Goal: Navigation & Orientation: Find specific page/section

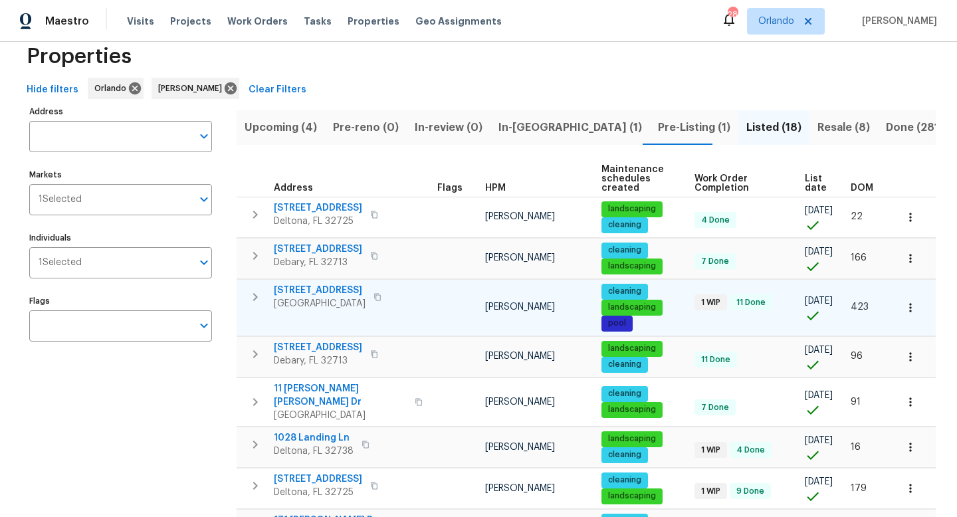
scroll to position [23, 0]
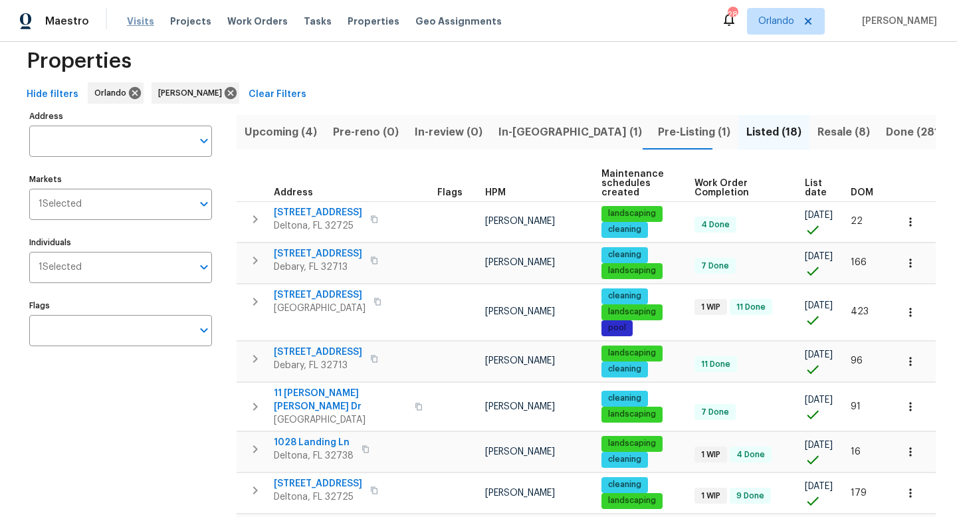
click at [143, 19] on span "Visits" at bounding box center [140, 21] width 27 height 13
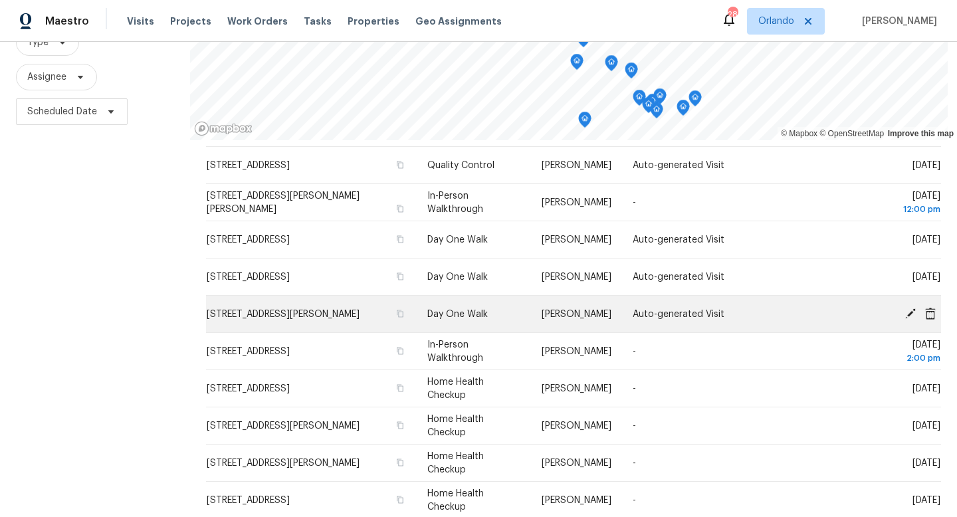
scroll to position [177, 0]
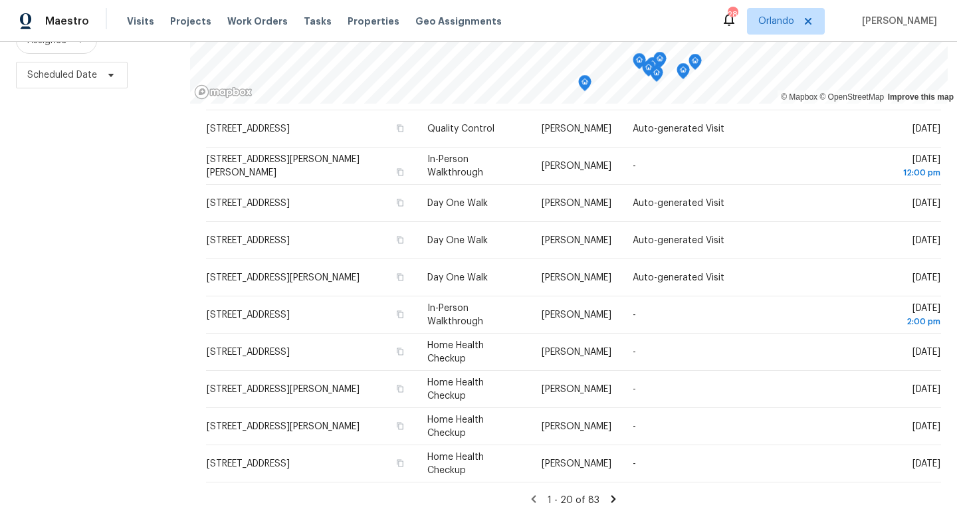
click at [470, 456] on icon at bounding box center [613, 499] width 12 height 12
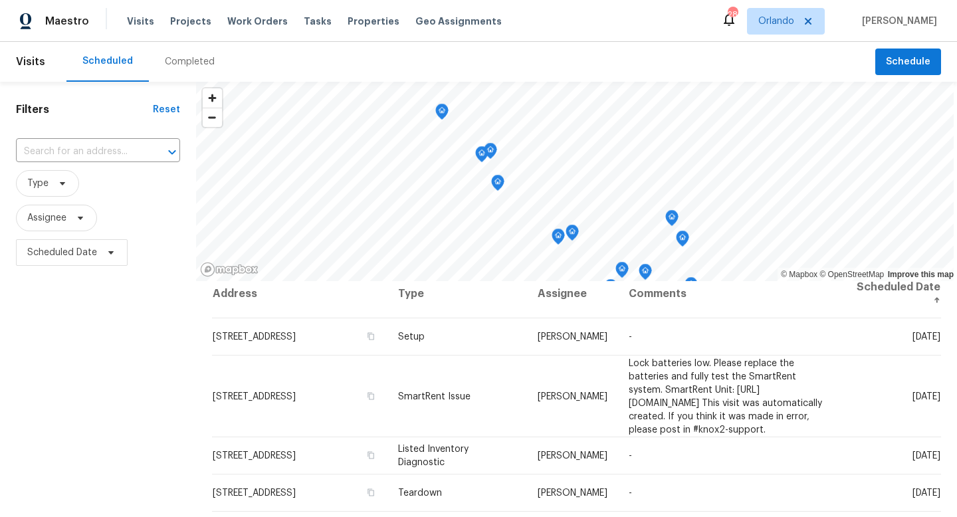
scroll to position [0, 0]
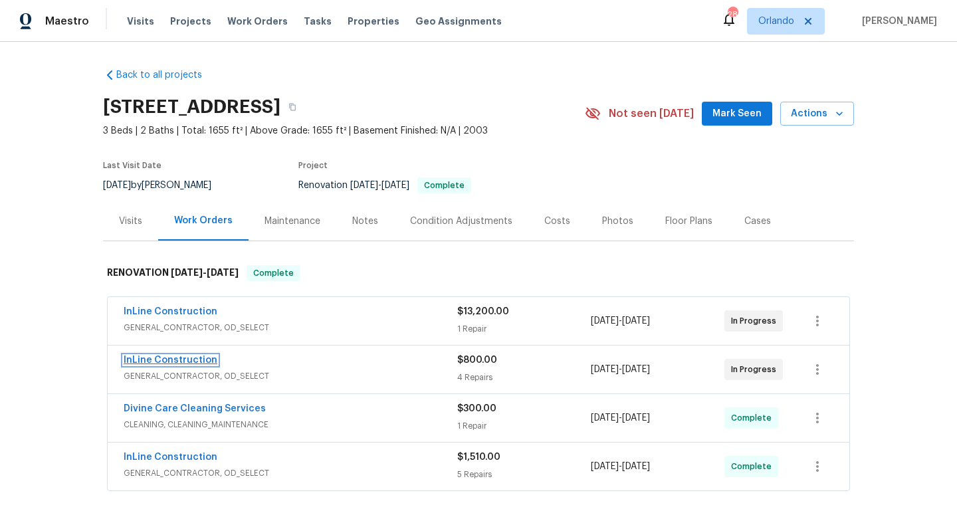
click at [191, 358] on link "InLine Construction" at bounding box center [171, 359] width 94 height 9
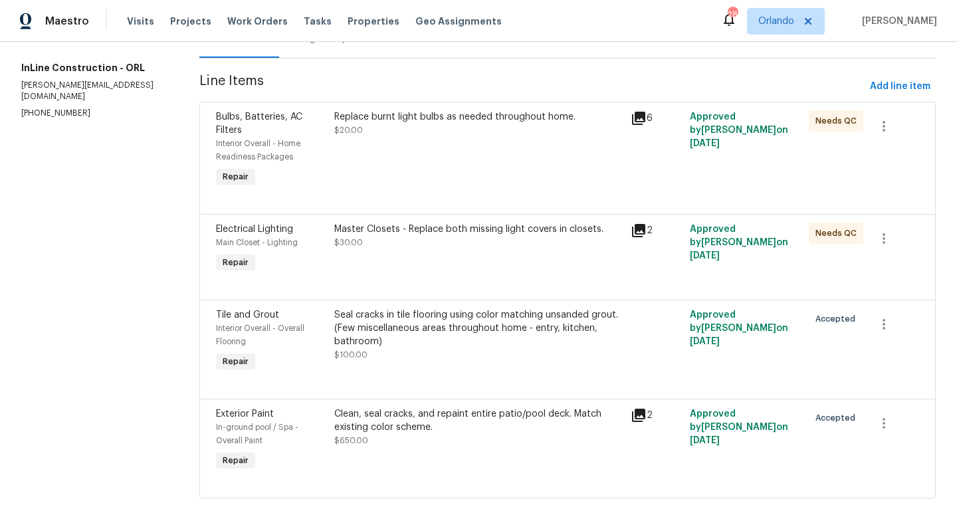
scroll to position [174, 0]
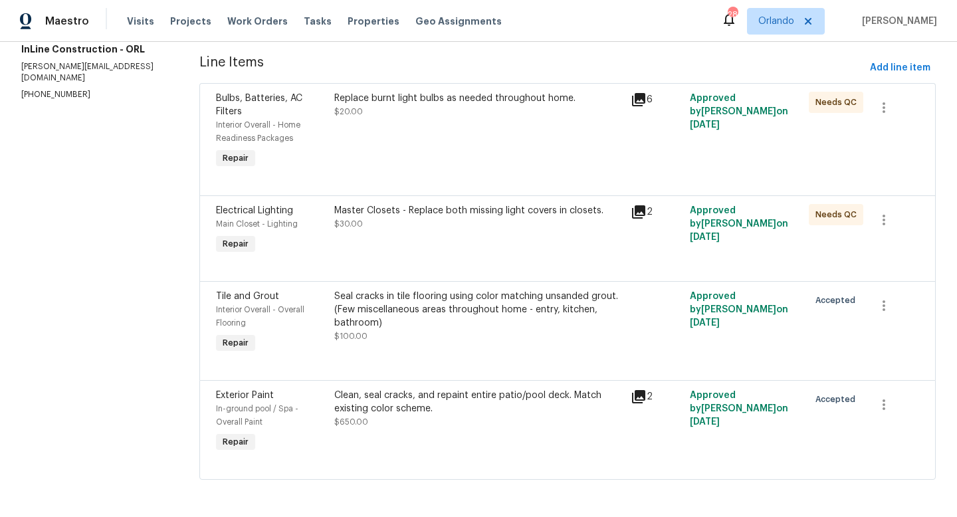
click at [393, 406] on div "Clean, seal cracks, and repaint entire patio/pool deck. Match existing color sc…" at bounding box center [478, 402] width 288 height 27
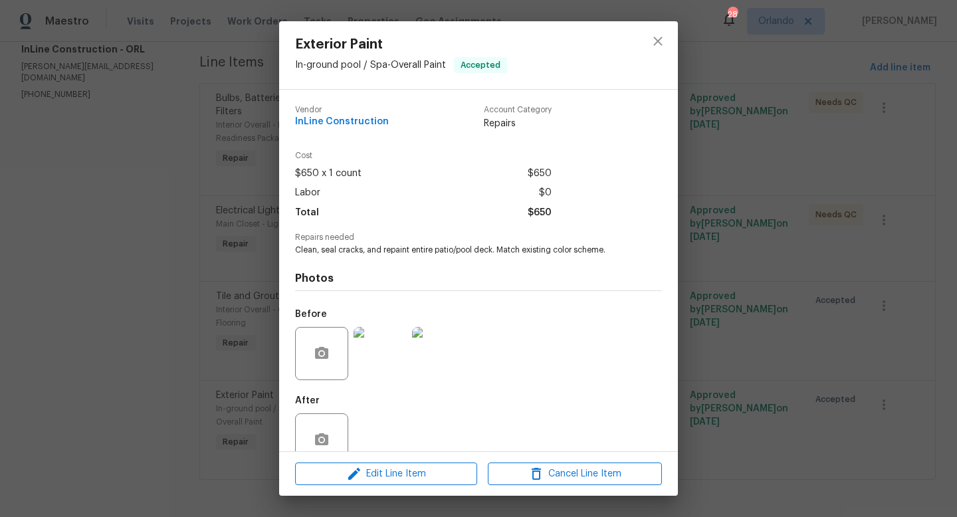
click at [399, 361] on img at bounding box center [379, 353] width 53 height 53
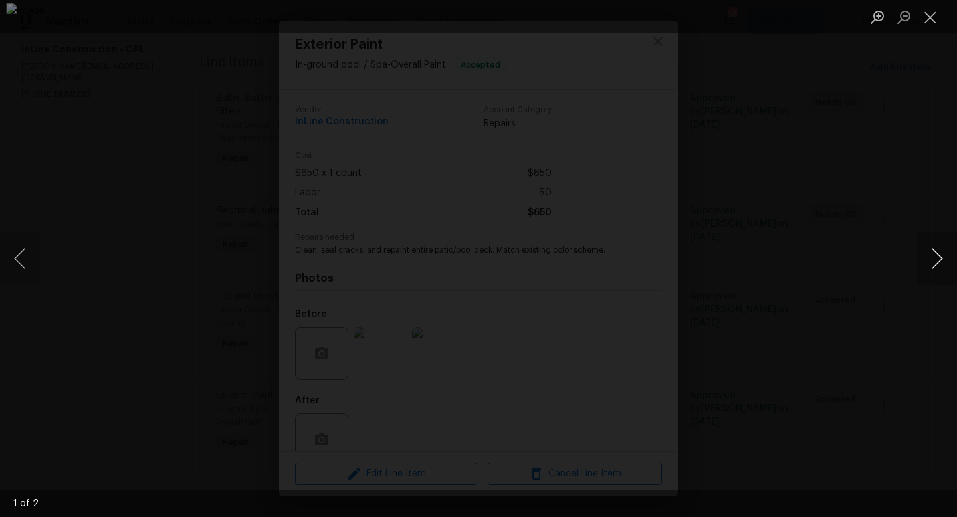
click at [956, 254] on button "Next image" at bounding box center [937, 258] width 40 height 53
click at [924, 266] on button "Next image" at bounding box center [937, 258] width 40 height 53
click at [925, 15] on button "Close lightbox" at bounding box center [930, 16] width 27 height 23
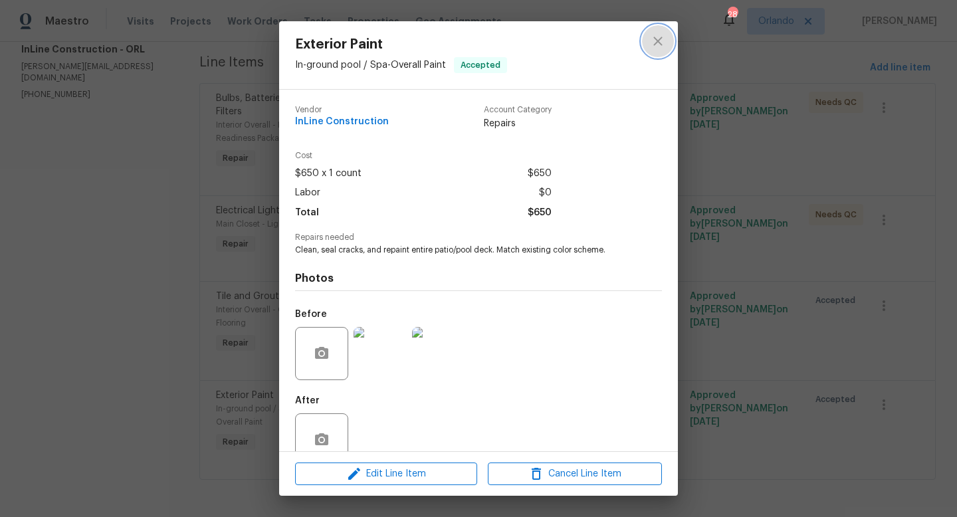
click at [663, 52] on button "close" at bounding box center [658, 41] width 32 height 32
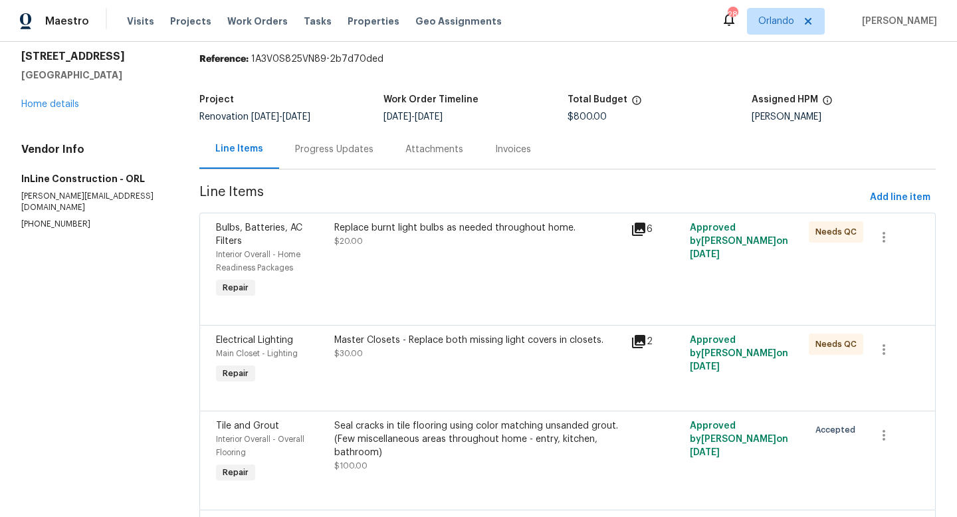
scroll to position [0, 0]
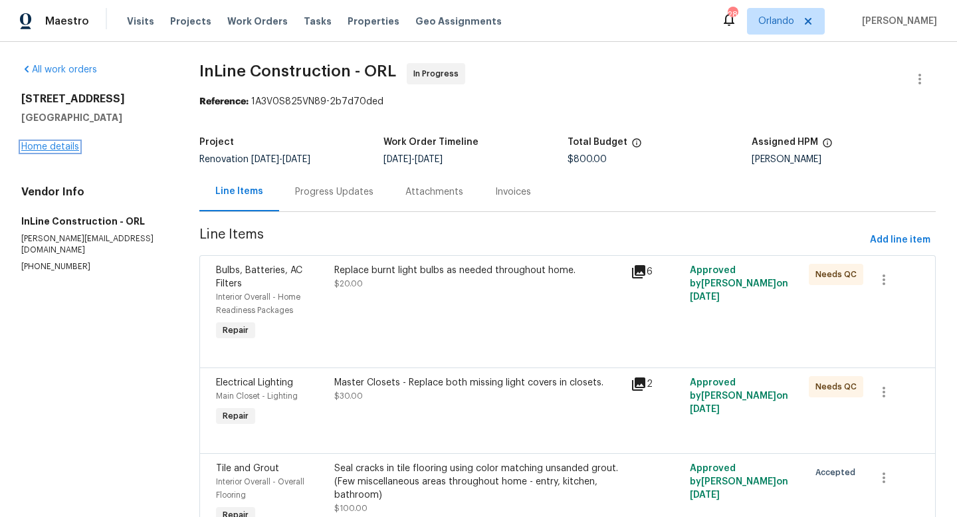
click at [70, 147] on link "Home details" at bounding box center [50, 146] width 58 height 9
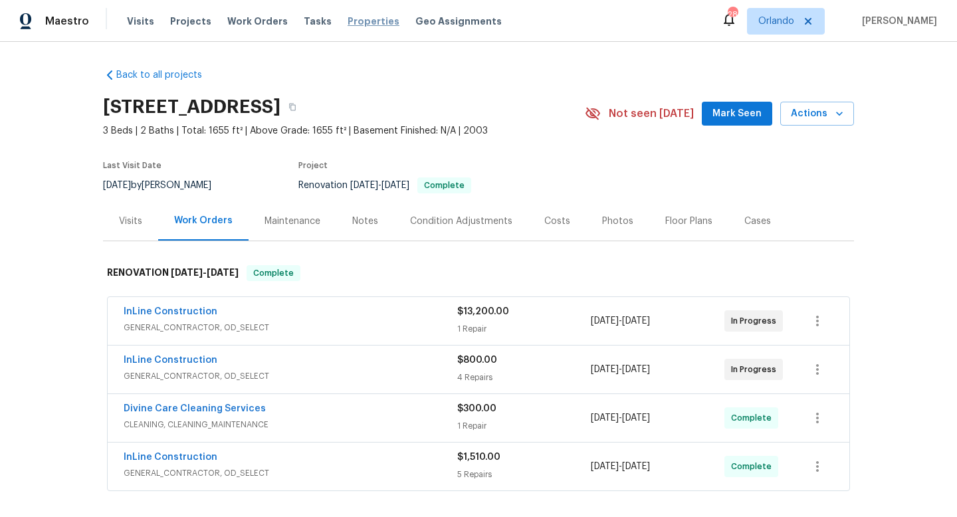
click at [355, 17] on span "Properties" at bounding box center [373, 21] width 52 height 13
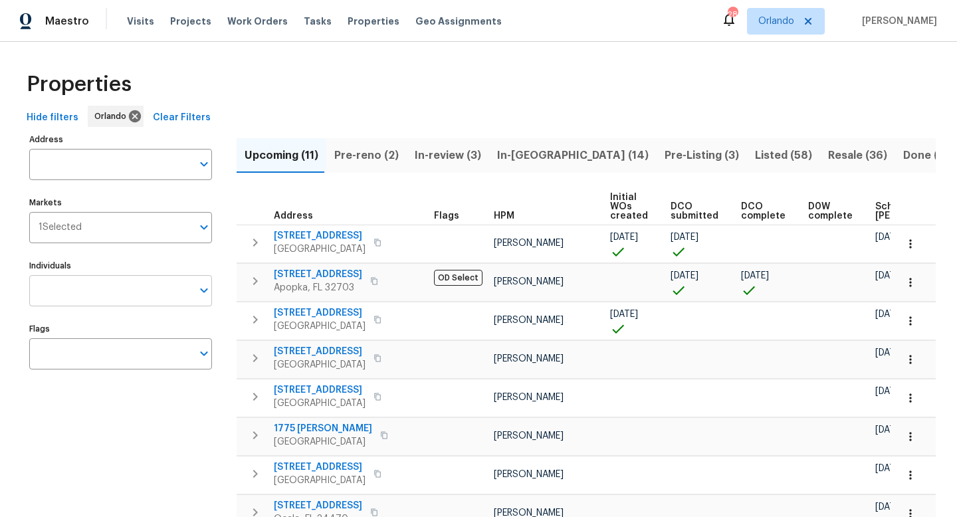
click at [171, 280] on input "Individuals" at bounding box center [110, 290] width 163 height 31
type input "carl"
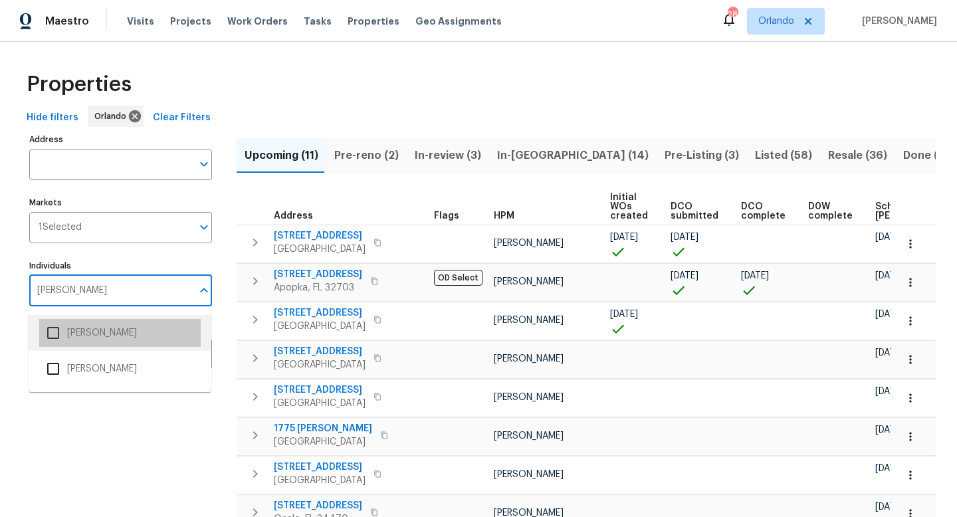
click at [140, 340] on li "[PERSON_NAME]" at bounding box center [119, 333] width 161 height 28
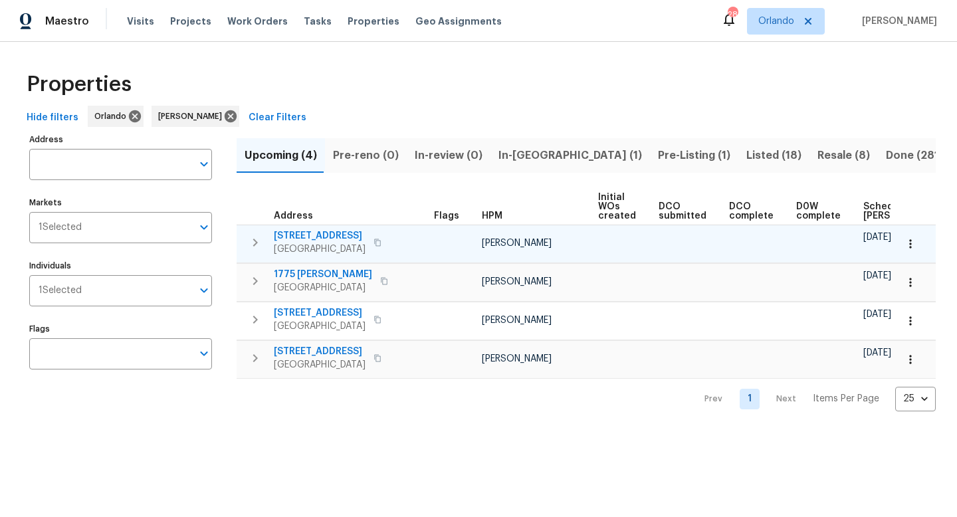
click at [333, 238] on span "831 Haulover Dr" at bounding box center [320, 235] width 92 height 13
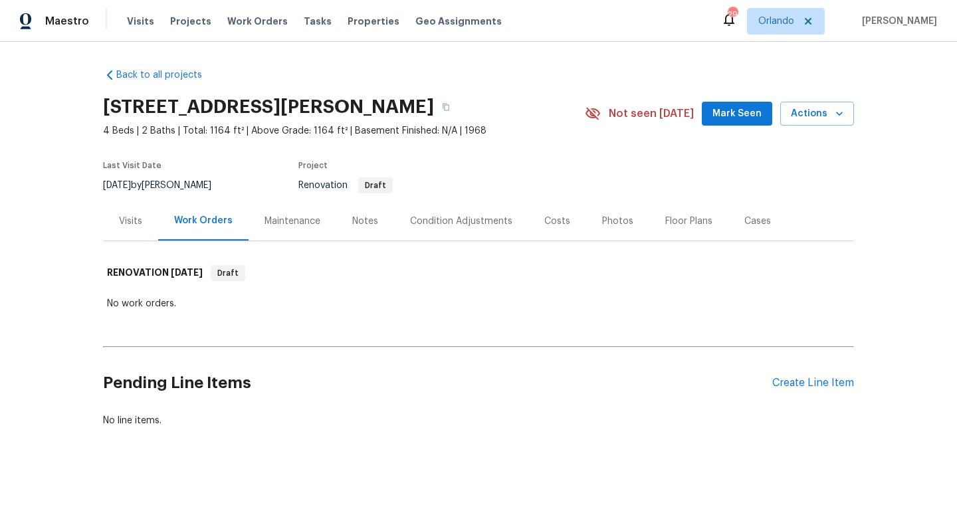
scroll to position [1, 0]
click at [440, 221] on div "Condition Adjustments" at bounding box center [461, 220] width 102 height 13
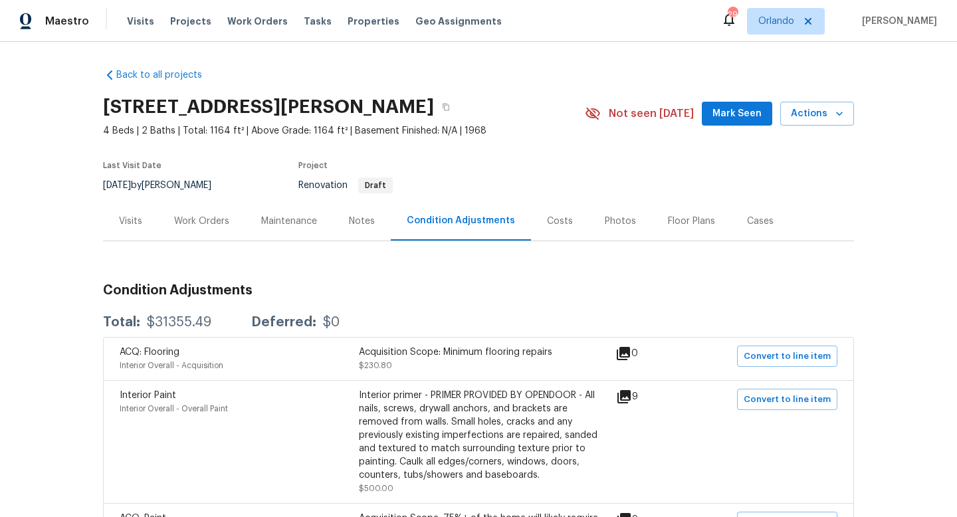
click at [139, 213] on div "Visits" at bounding box center [130, 220] width 55 height 39
